Goal: Navigation & Orientation: Find specific page/section

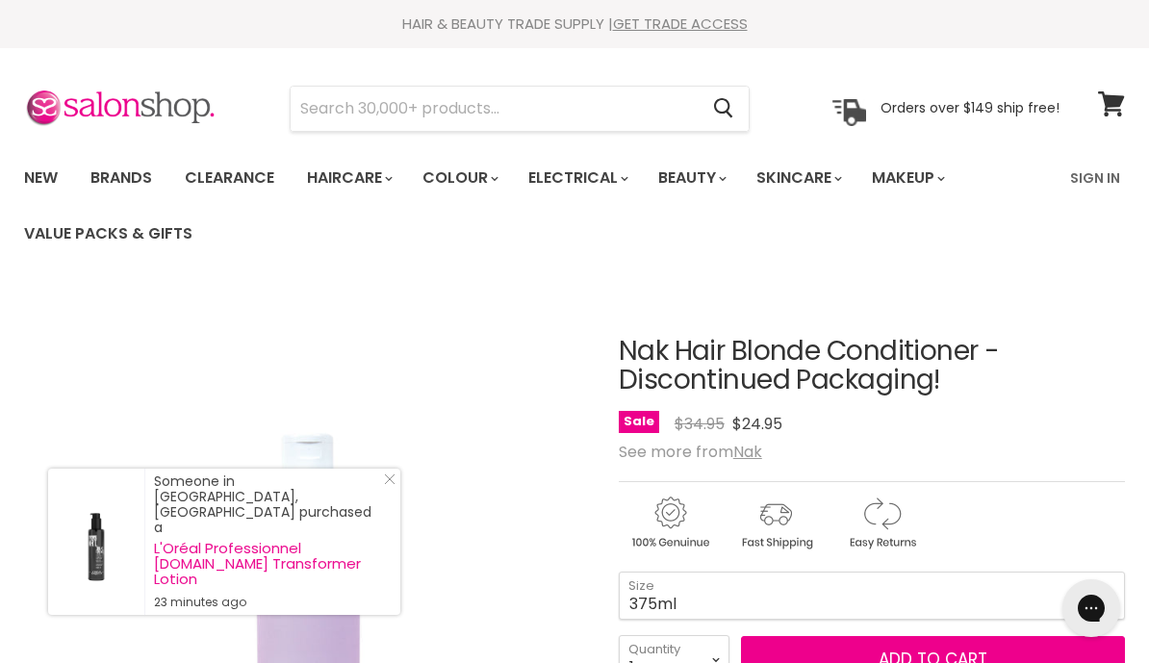
click at [139, 178] on link "Brands" at bounding box center [121, 178] width 90 height 40
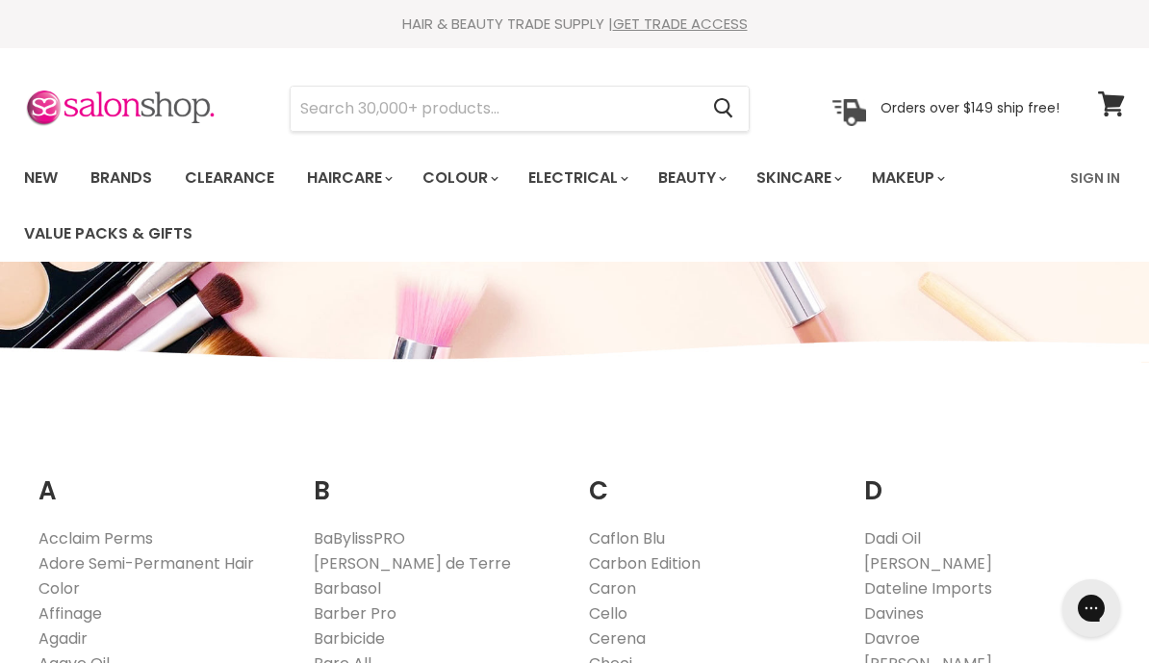
click at [37, 167] on link "New" at bounding box center [41, 178] width 63 height 40
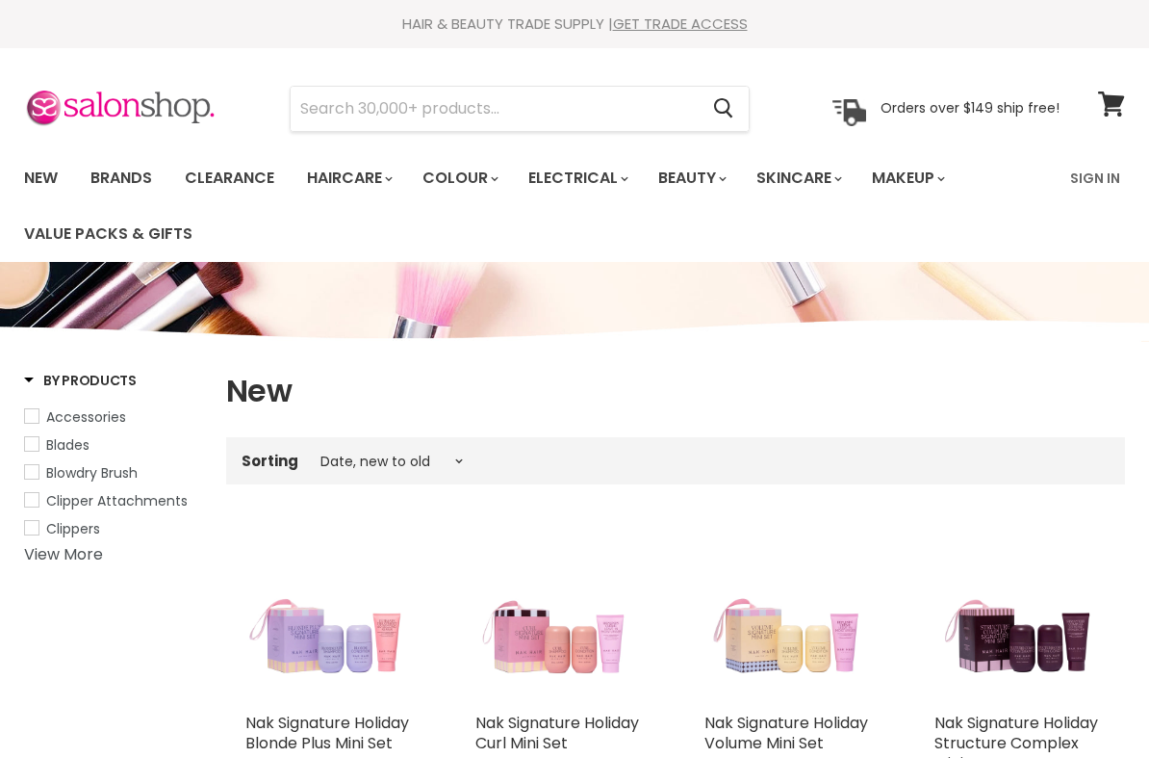
select select "created-descending"
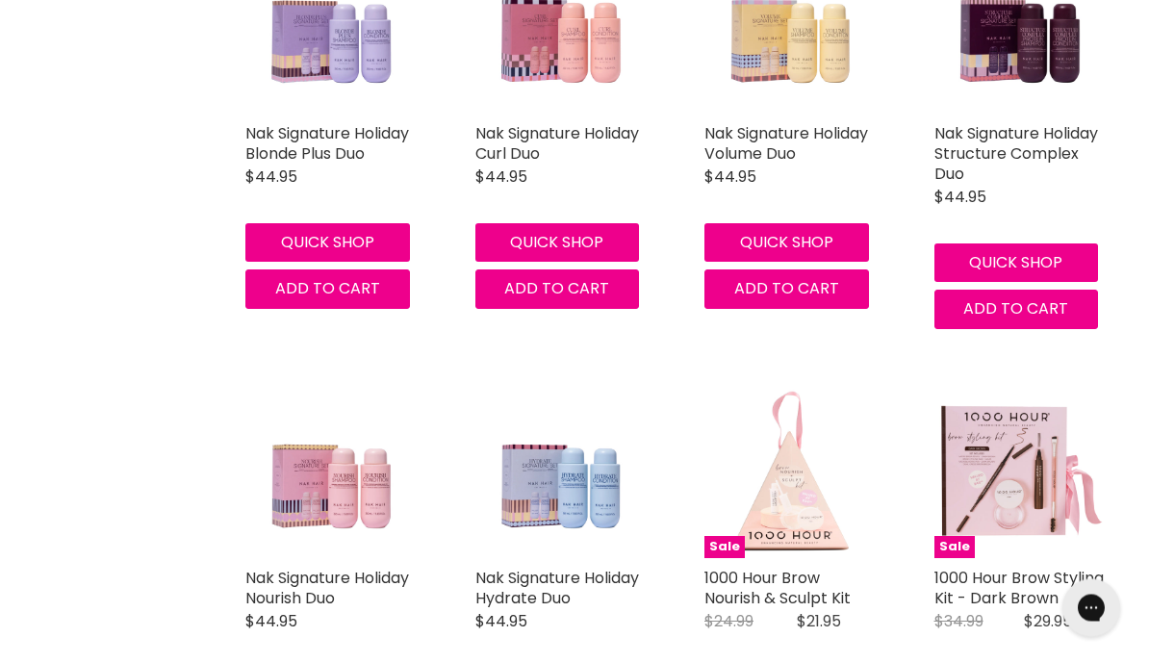
scroll to position [2332, 0]
